Goal: Task Accomplishment & Management: Manage account settings

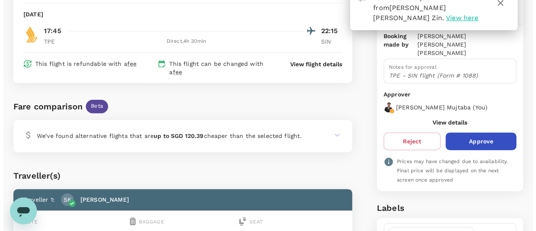
scroll to position [93, 0]
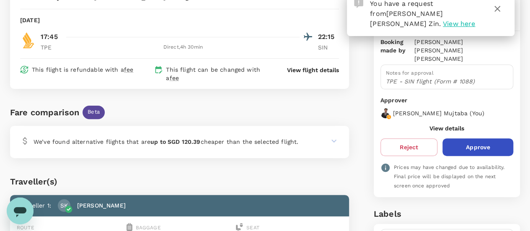
click at [306, 67] on p "View flight details" at bounding box center [313, 70] width 52 height 8
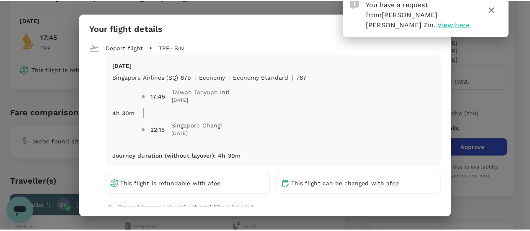
scroll to position [39, 0]
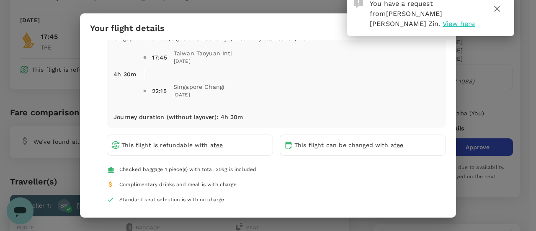
click at [522, 95] on div "Your flight details Depart flight TPE - SIN Mon, 22 Sep Singapore Airlines (SQ)…" at bounding box center [268, 115] width 536 height 231
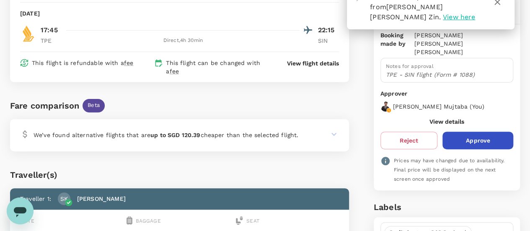
scroll to position [101, 0]
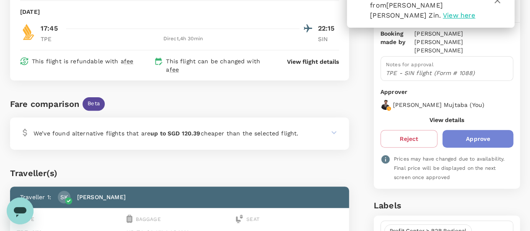
click at [483, 130] on button "Approve" at bounding box center [477, 139] width 71 height 18
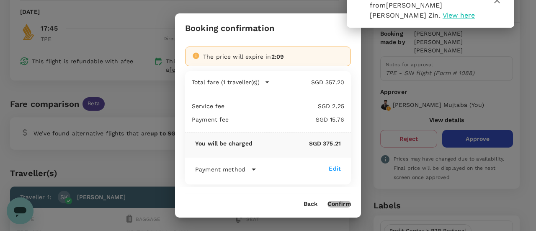
click at [338, 204] on button "Confirm" at bounding box center [339, 204] width 23 height 7
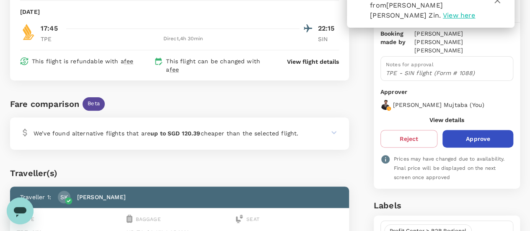
scroll to position [0, 0]
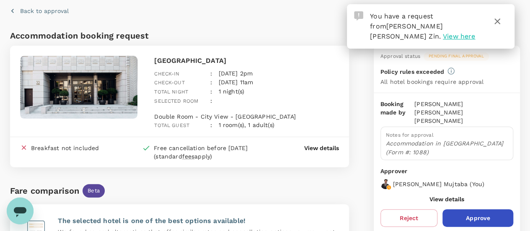
scroll to position [25, 0]
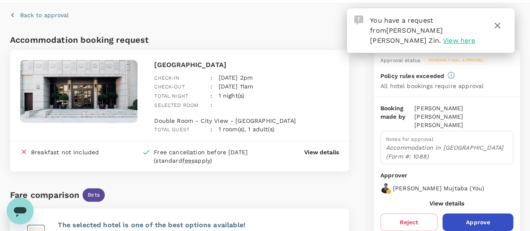
click at [504, 25] on button "button" at bounding box center [497, 26] width 20 height 20
click at [503, 25] on button "button" at bounding box center [497, 26] width 20 height 20
click at [496, 26] on icon "button" at bounding box center [497, 26] width 6 height 6
